Goal: Use online tool/utility: Utilize a website feature to perform a specific function

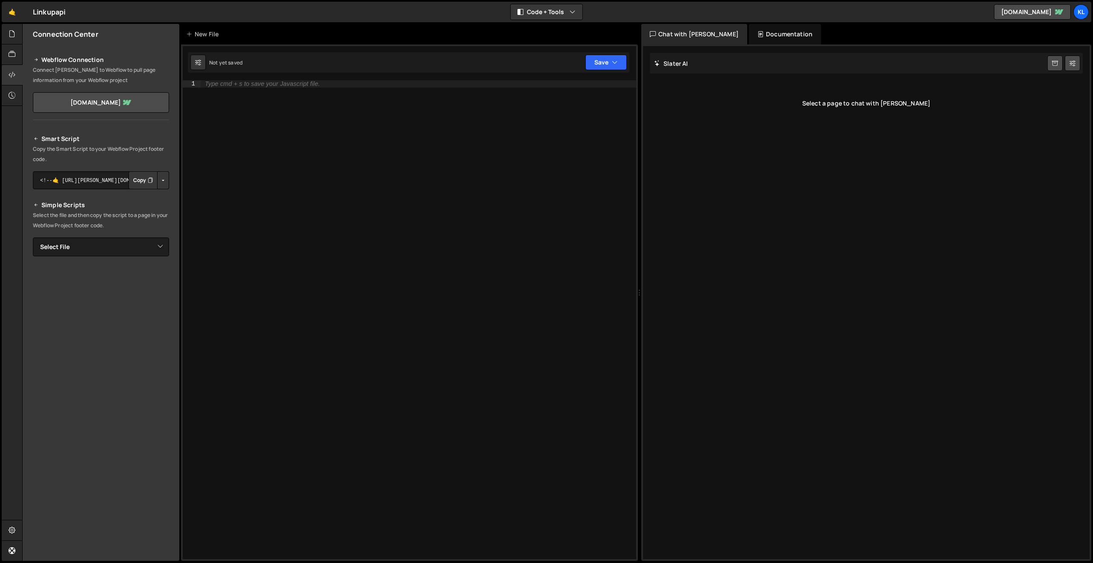
drag, startPoint x: 456, startPoint y: 207, endPoint x: 469, endPoint y: 186, distance: 24.7
click at [456, 207] on div "Type cmd + s to save your Javascript file." at bounding box center [418, 326] width 435 height 493
click at [11, 36] on icon at bounding box center [12, 33] width 7 height 9
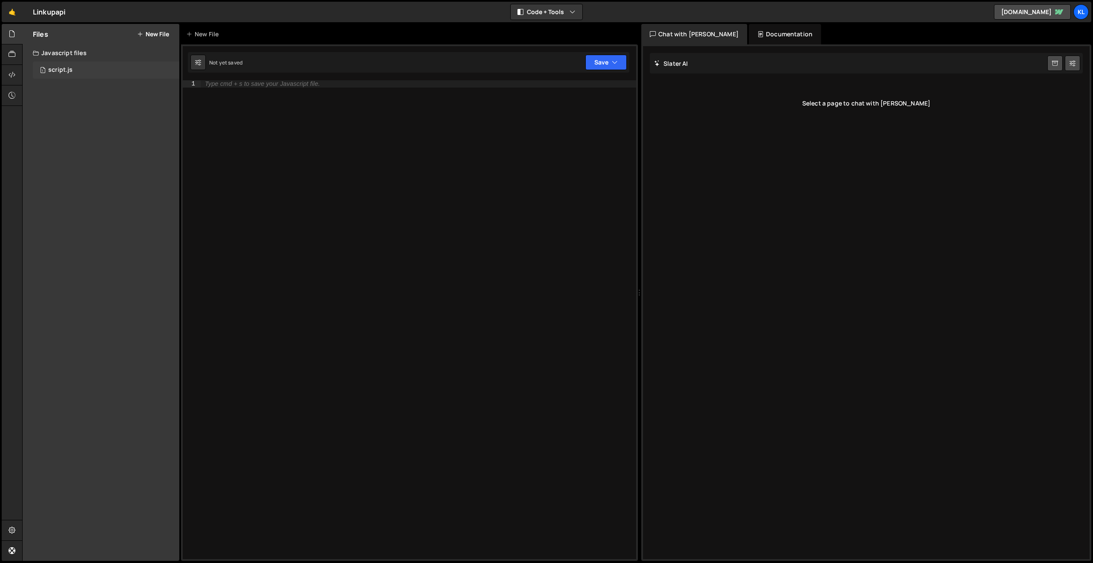
click at [47, 73] on div "1 script.js 0" at bounding box center [106, 69] width 146 height 17
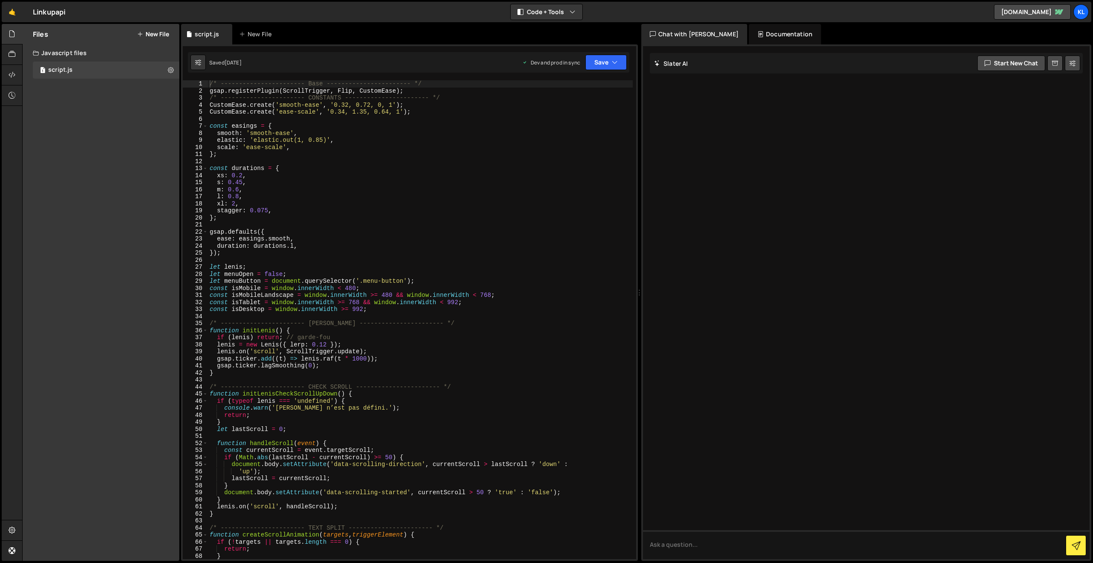
drag, startPoint x: 343, startPoint y: 117, endPoint x: 447, endPoint y: 158, distance: 112.1
click at [447, 158] on div "/* ----------------------- Base ----------------------- */ gsap . registerPlugi…" at bounding box center [420, 326] width 425 height 493
type textarea "}"
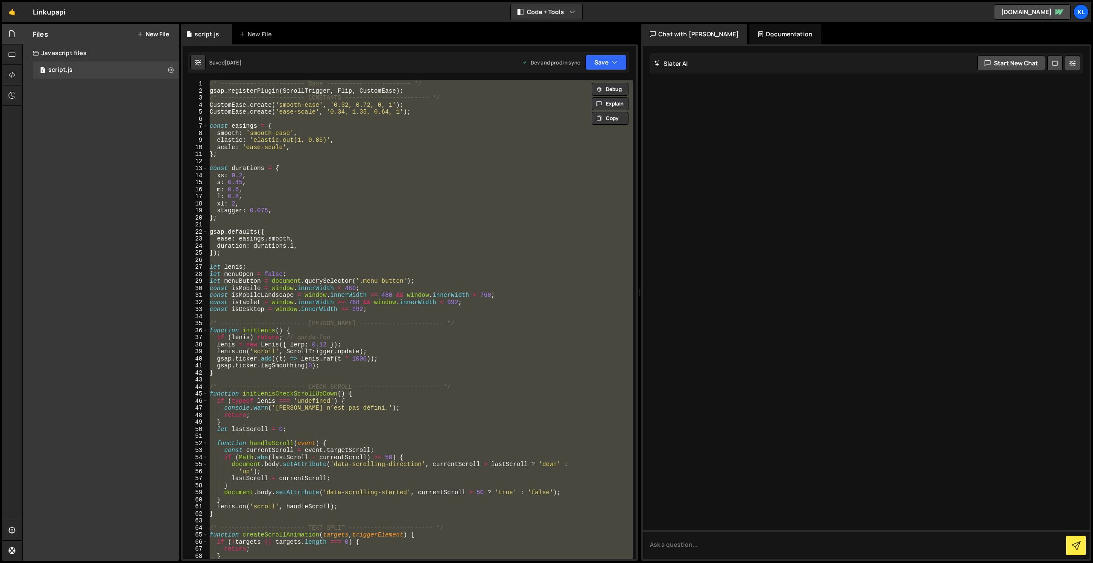
paste textarea
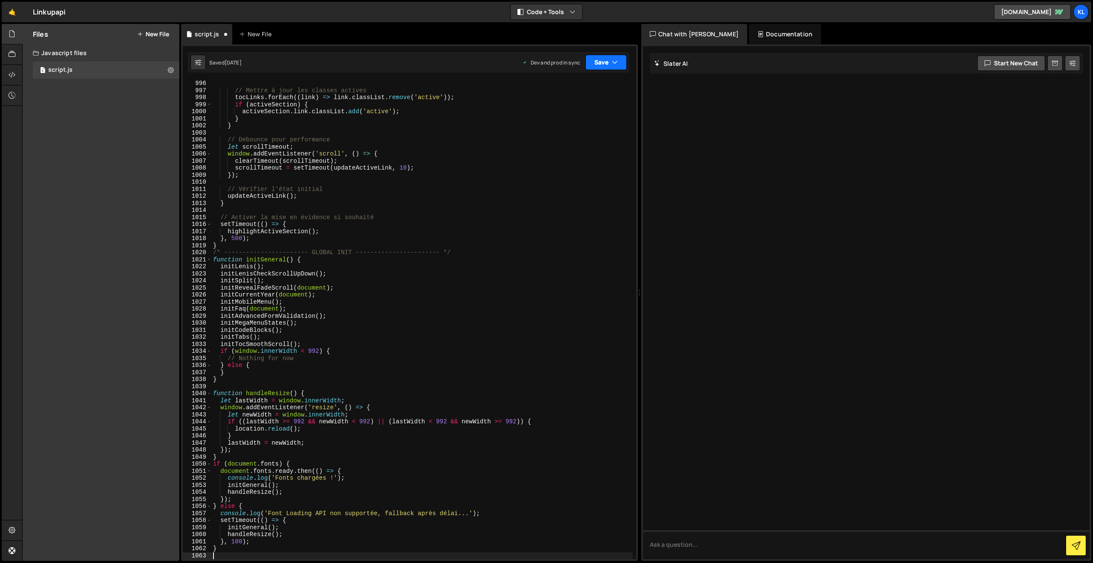
click at [608, 66] on button "Save" at bounding box center [605, 62] width 41 height 15
click at [560, 111] on div "Save to Production S" at bounding box center [577, 111] width 89 height 9
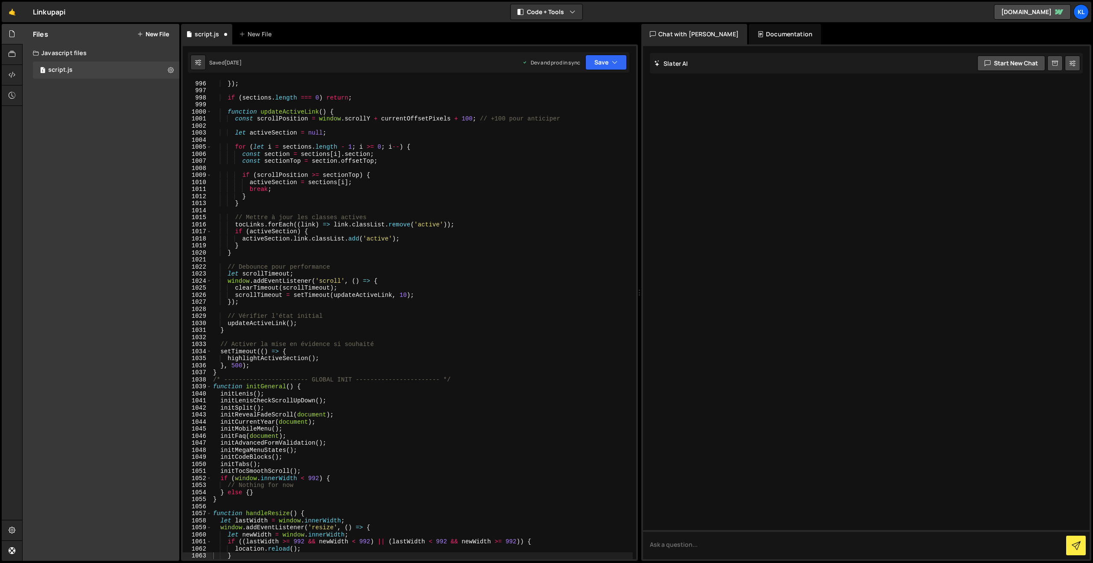
scroll to position [7007, 0]
click at [294, 204] on div "}) ; if ( sections . length === 0 ) return ; function updateActiveLink ( ) { co…" at bounding box center [421, 326] width 421 height 493
type textarea "}"
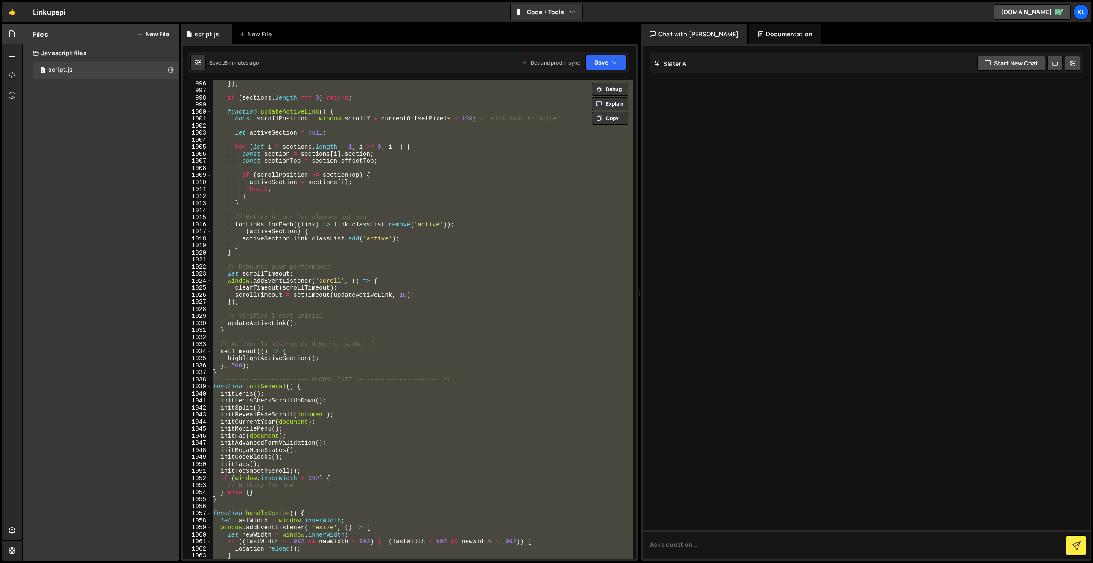
paste textarea
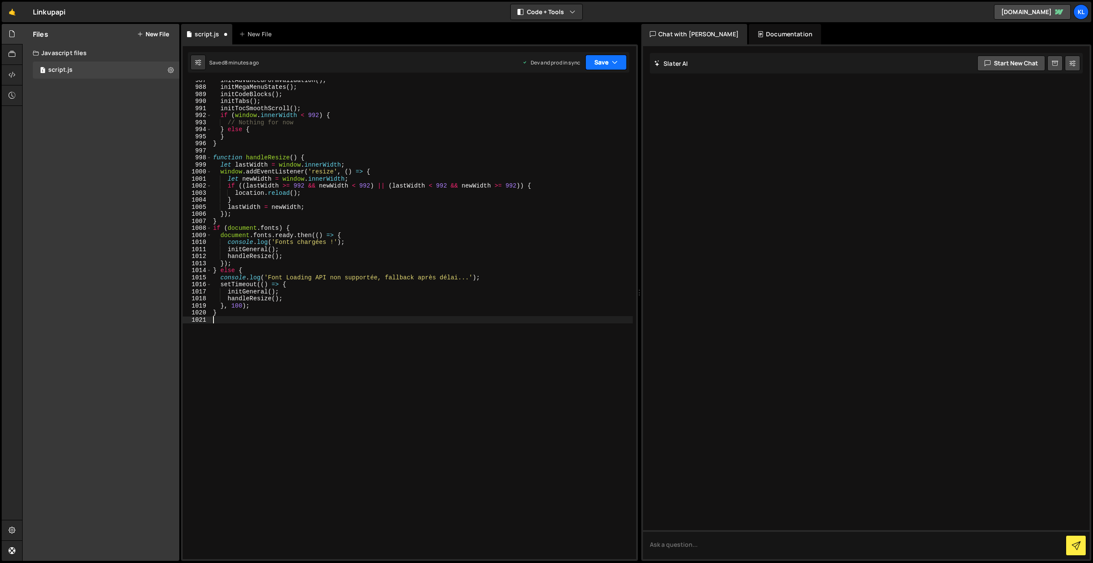
click at [599, 66] on button "Save" at bounding box center [605, 62] width 41 height 15
click at [567, 110] on div "Save to Production S" at bounding box center [577, 111] width 89 height 9
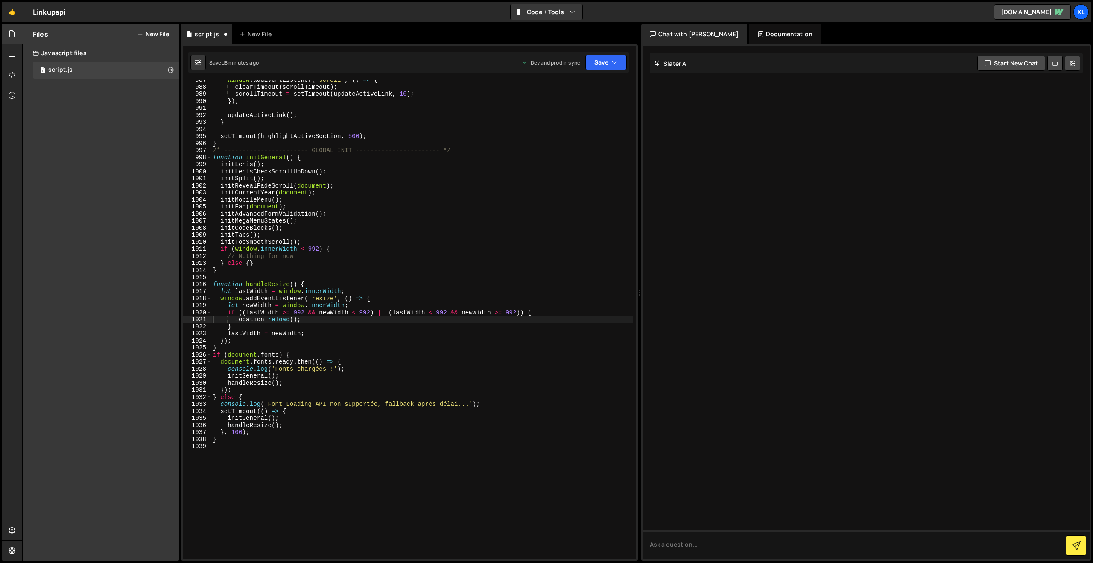
scroll to position [6948, 0]
